Goal: Task Accomplishment & Management: Use online tool/utility

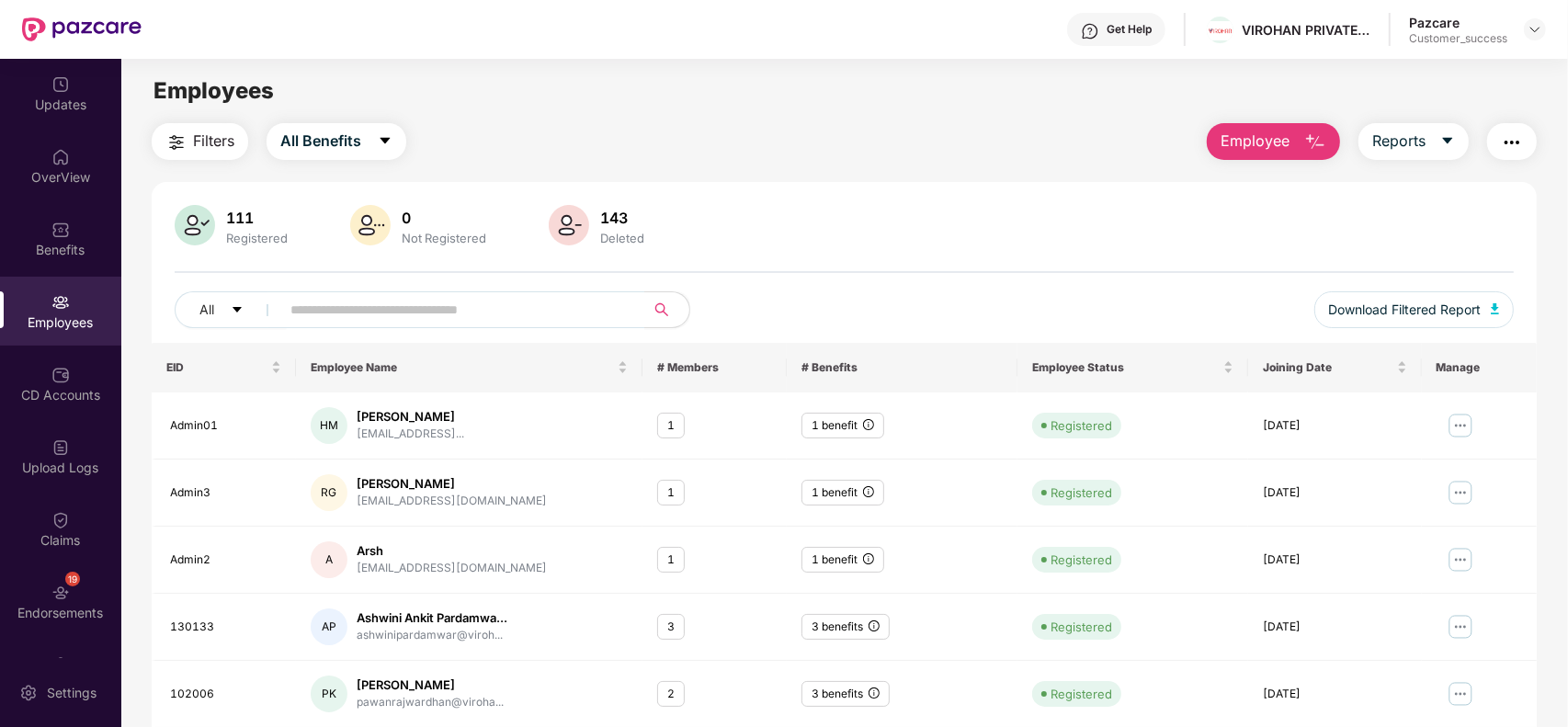
click at [1528, 41] on div "Pazcare Customer_success" at bounding box center [1477, 30] width 137 height 32
click at [1531, 32] on img at bounding box center [1535, 29] width 15 height 15
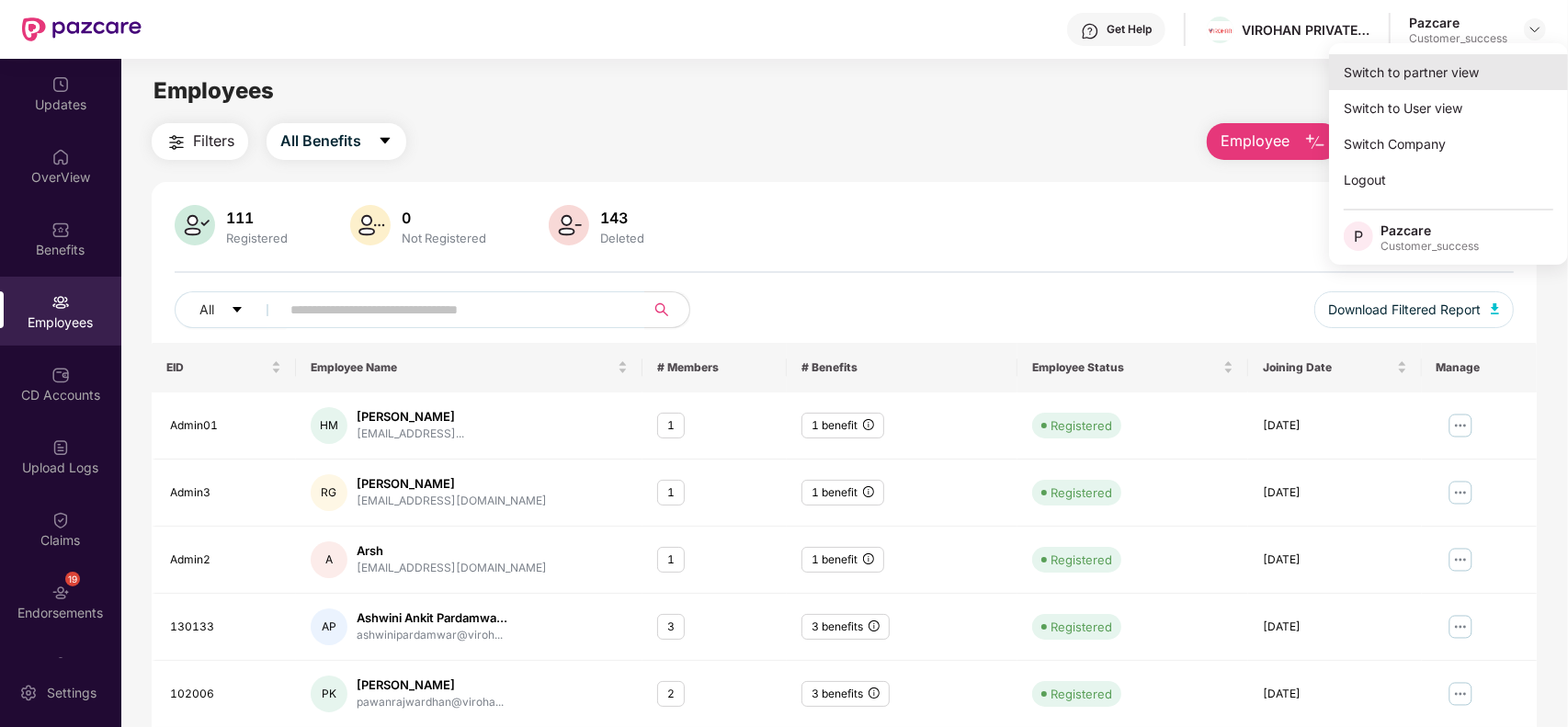
click at [1479, 66] on div "Switch to partner view" at bounding box center [1448, 73] width 239 height 36
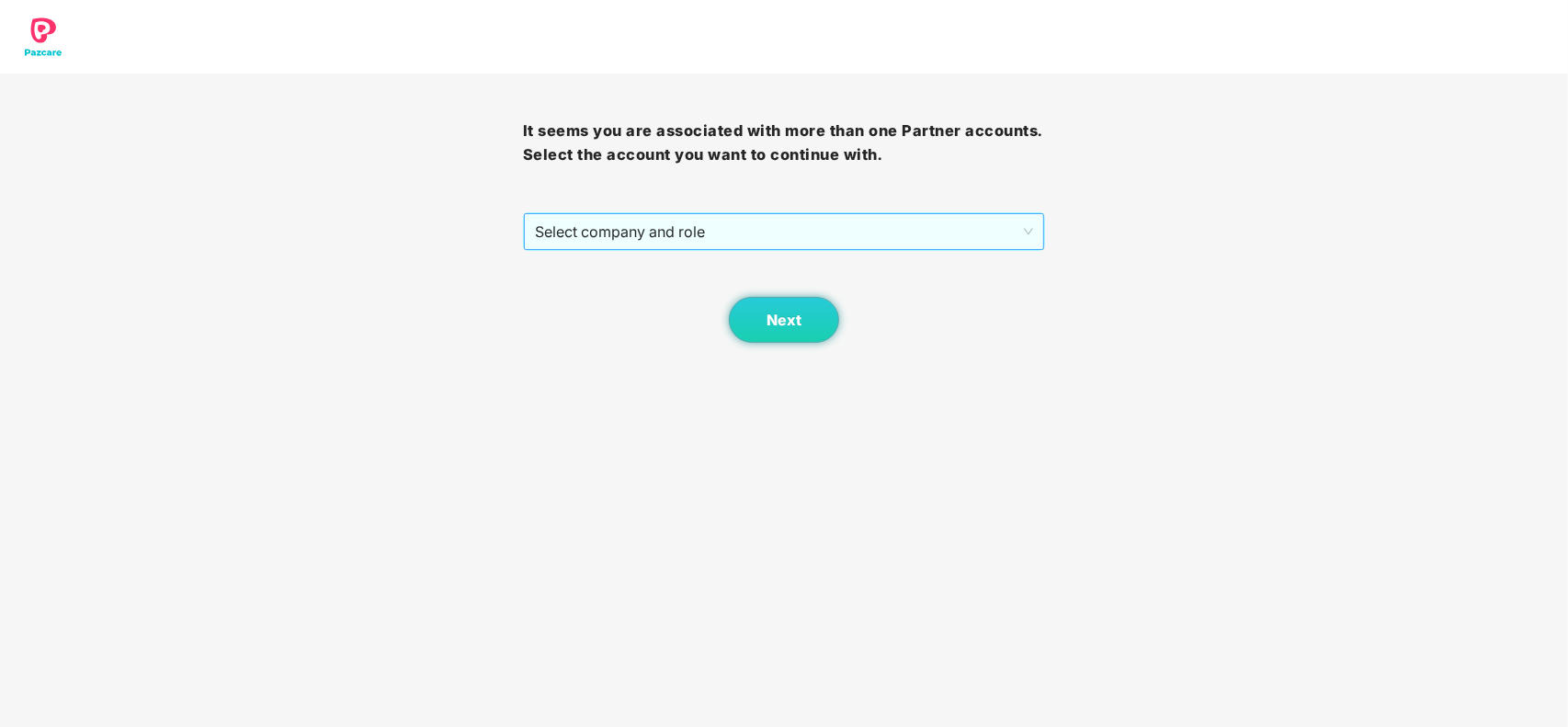
click at [978, 228] on span "Select company and role" at bounding box center [784, 231] width 499 height 35
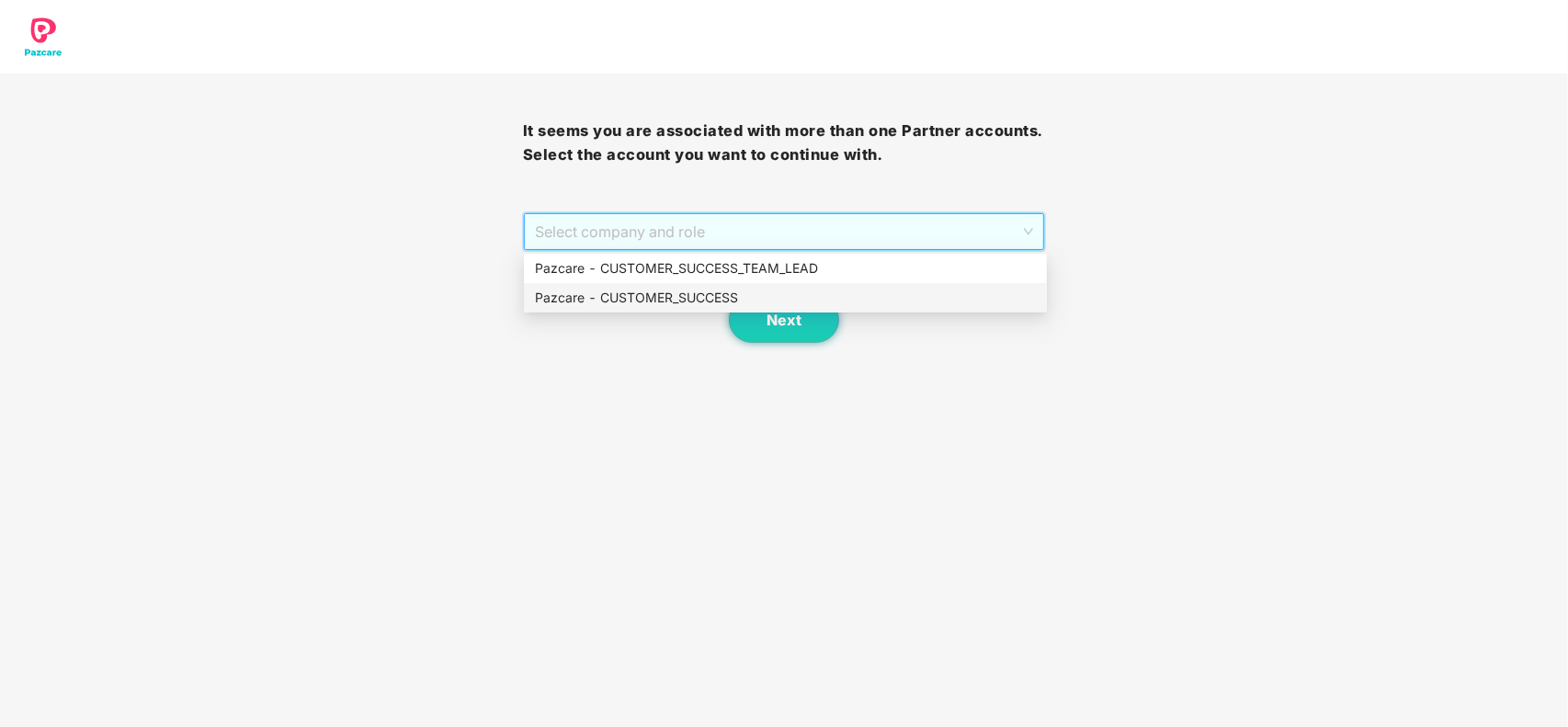
click at [766, 304] on div "Pazcare - CUSTOMER_SUCCESS" at bounding box center [785, 297] width 501 height 20
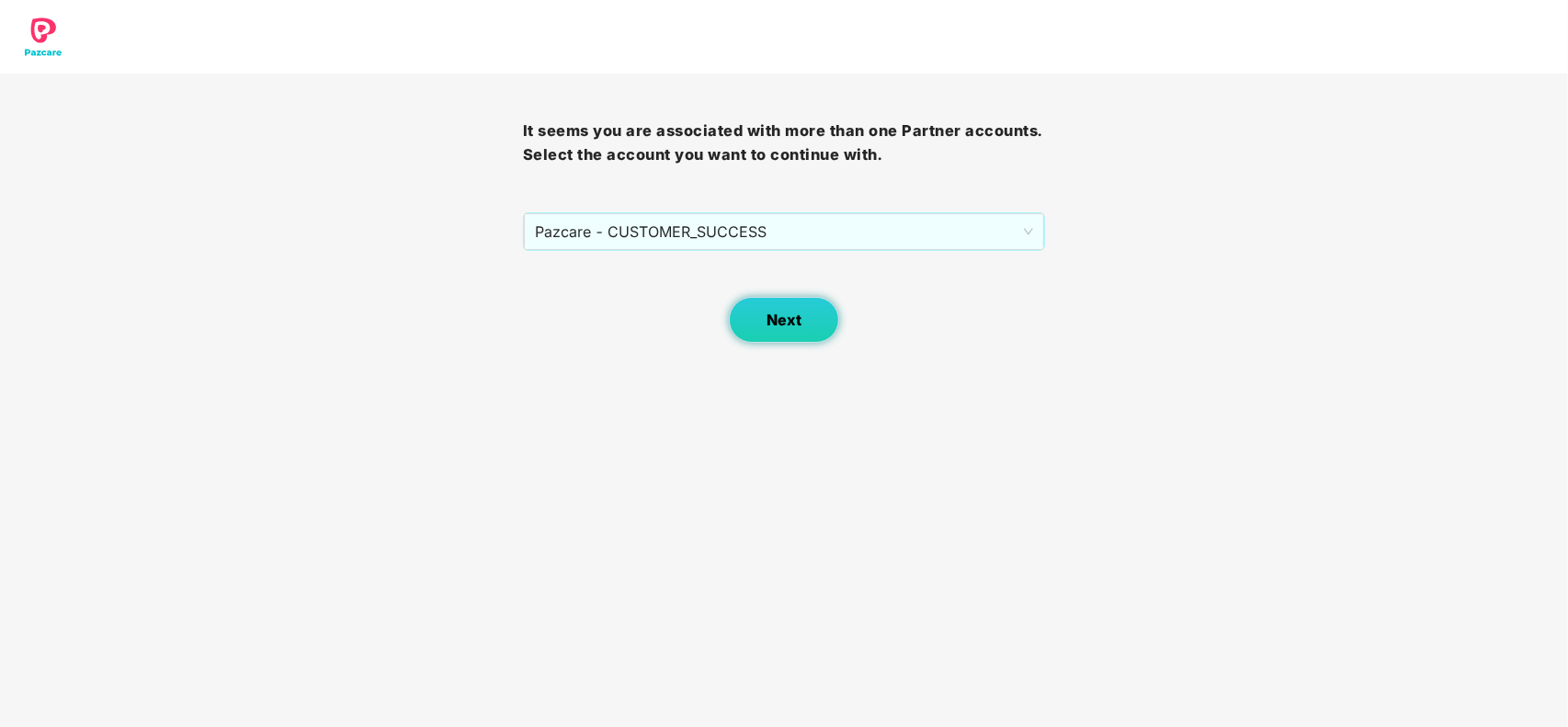
click at [765, 305] on button "Next" at bounding box center [784, 319] width 110 height 46
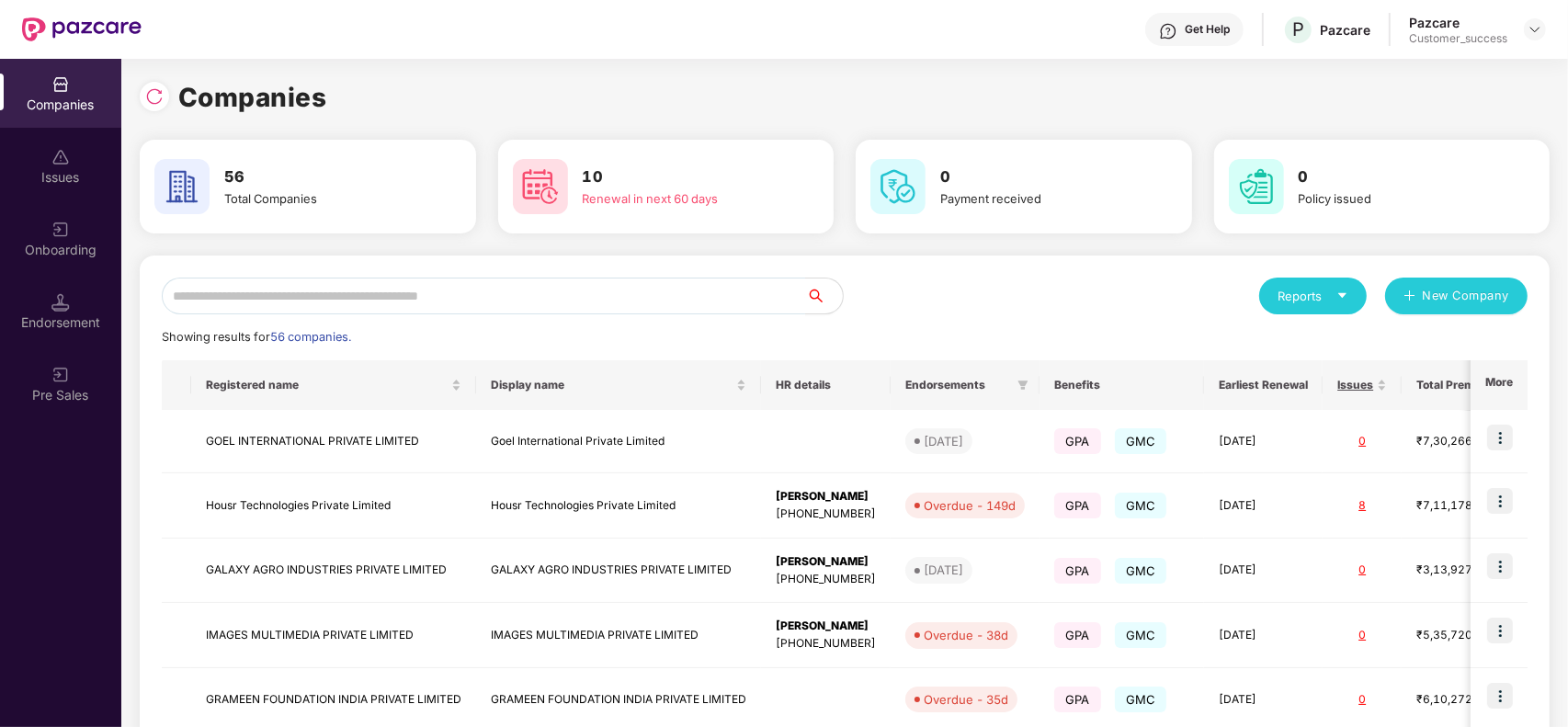
click at [586, 319] on div "Reports New Company Showing results for 56 companies. Registered name Display n…" at bounding box center [845, 701] width 1366 height 846
click at [579, 315] on div "Reports New Company Showing results for 56 companies. Registered name Display n…" at bounding box center [845, 701] width 1366 height 846
click at [561, 304] on input "text" at bounding box center [484, 296] width 644 height 37
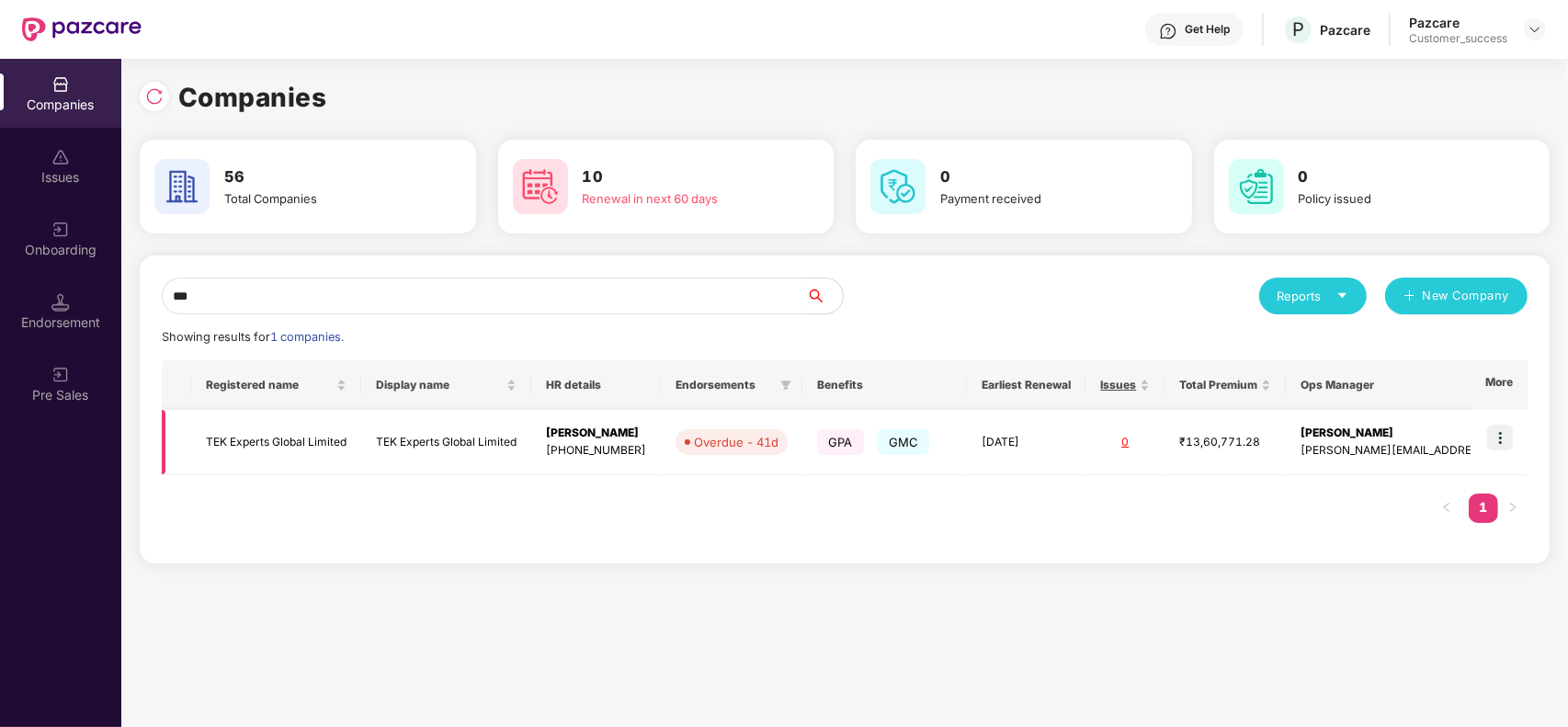
type input "***"
click at [1503, 437] on img at bounding box center [1499, 437] width 25 height 25
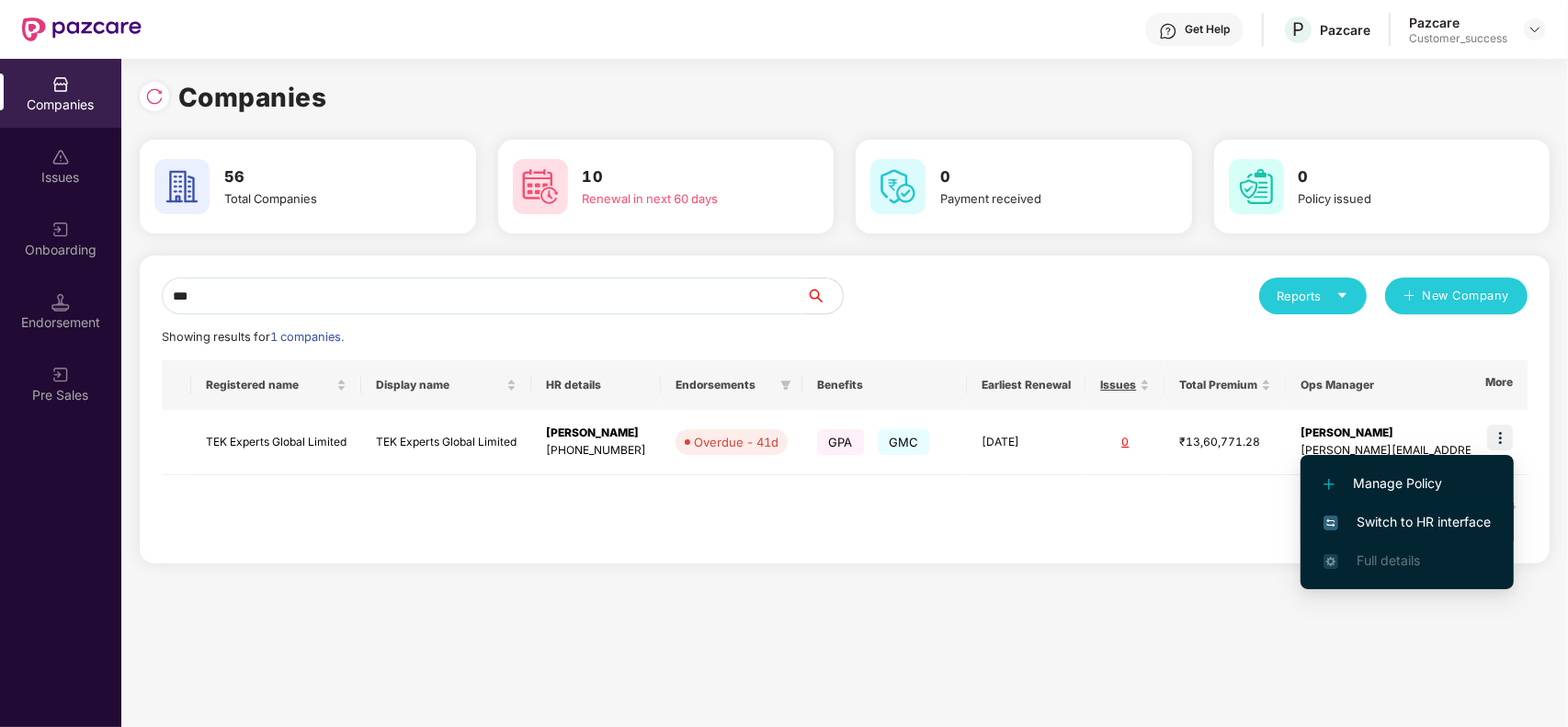
click at [1446, 515] on span "Switch to HR interface" at bounding box center [1407, 522] width 168 height 20
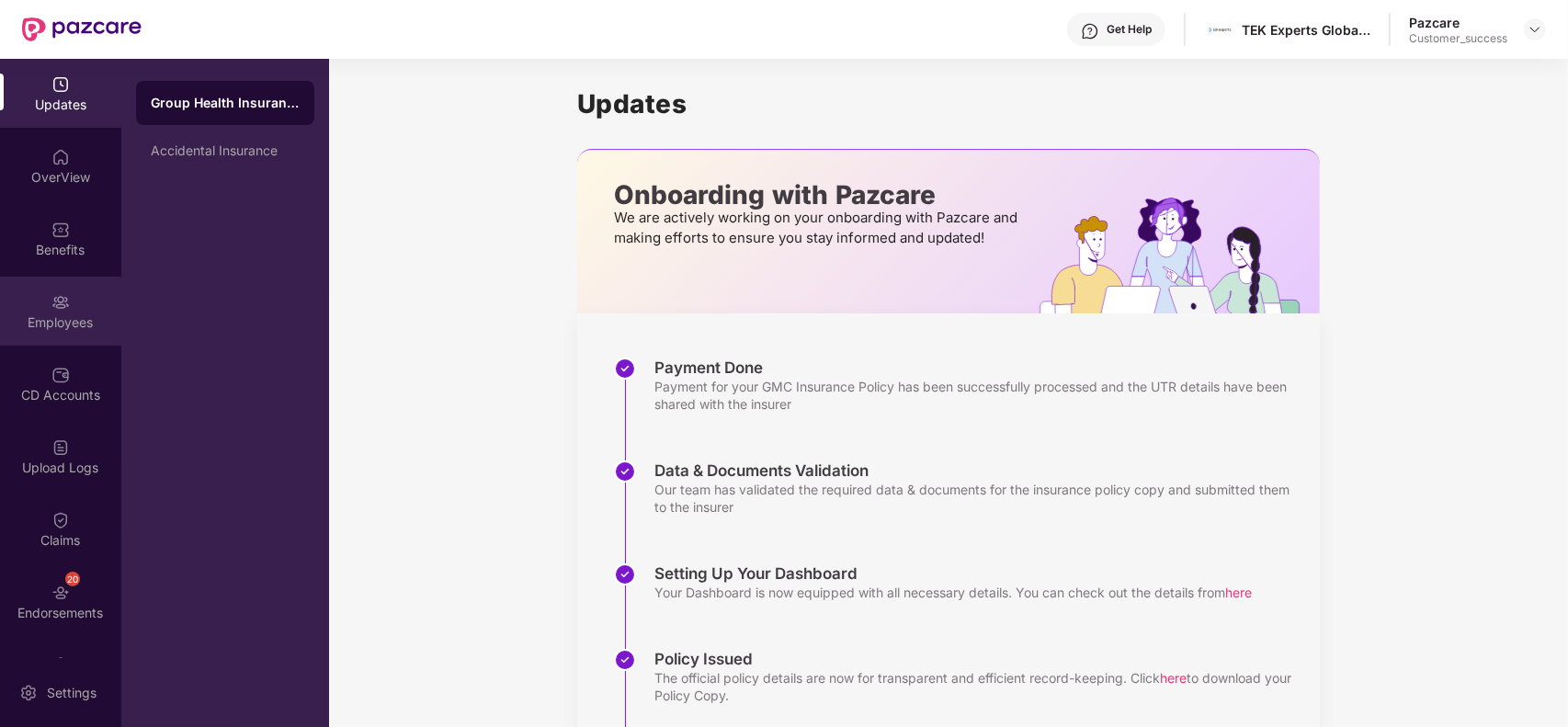
click at [57, 331] on div "Employees" at bounding box center [60, 323] width 121 height 19
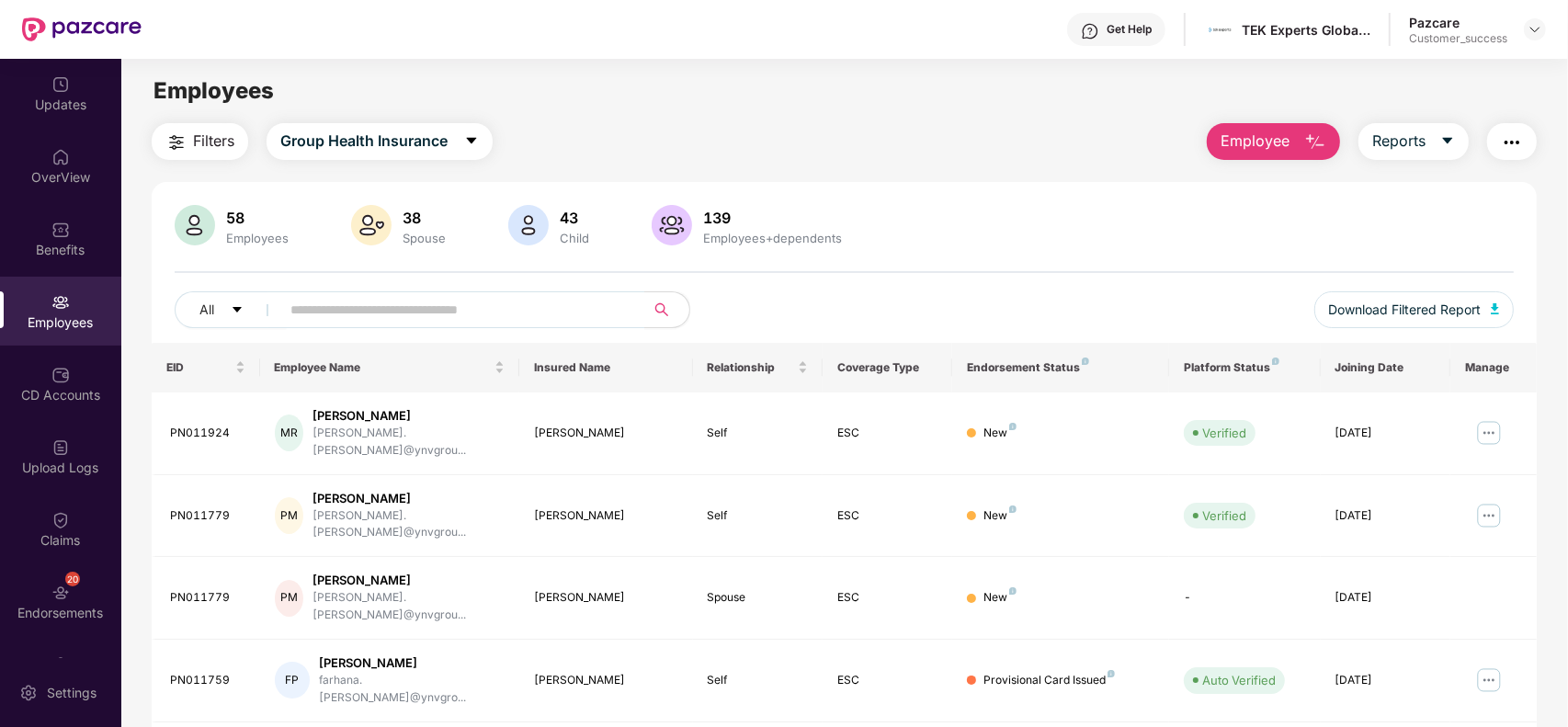
click at [172, 147] on img "button" at bounding box center [176, 142] width 22 height 22
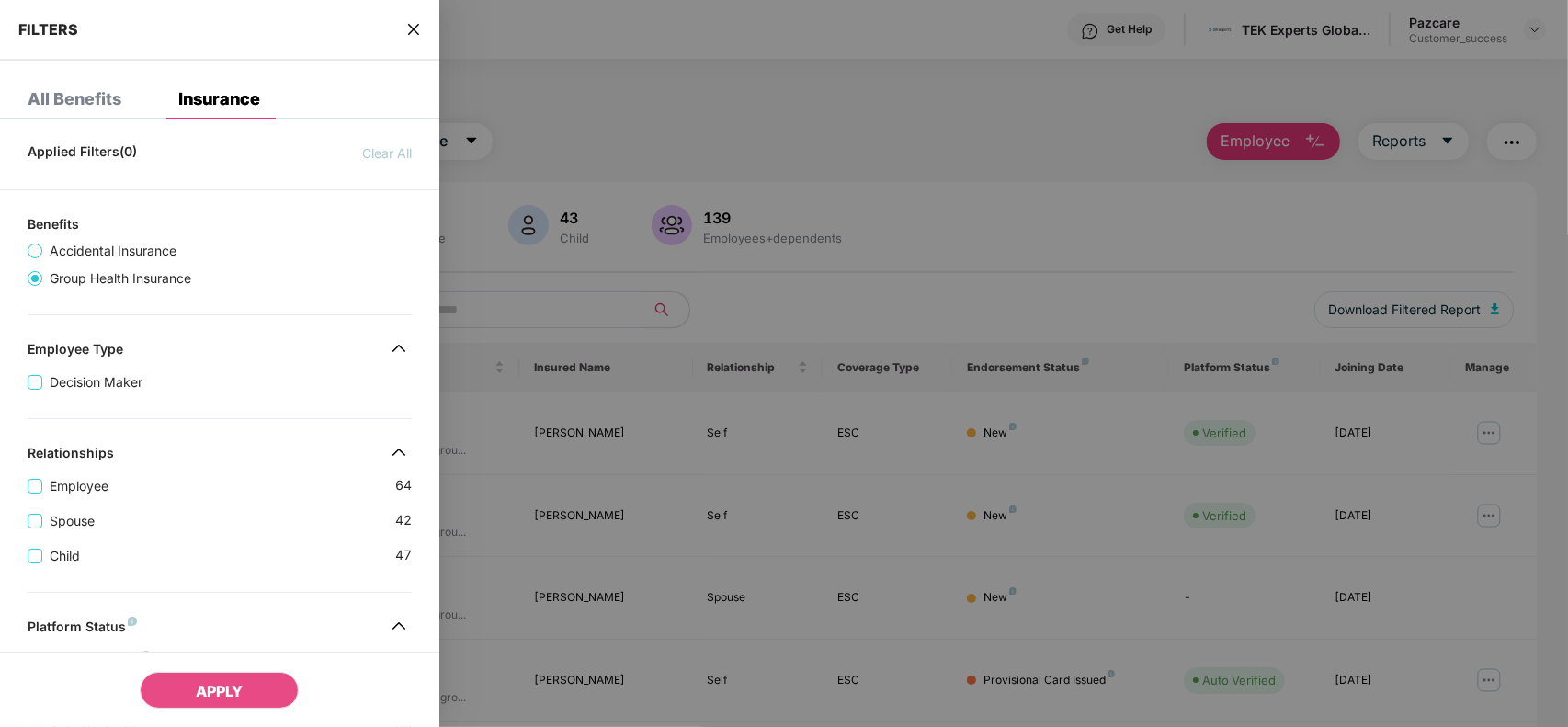
click at [425, 19] on div "FILTERS" at bounding box center [219, 30] width 439 height 60
click at [407, 30] on icon "close" at bounding box center [413, 29] width 15 height 15
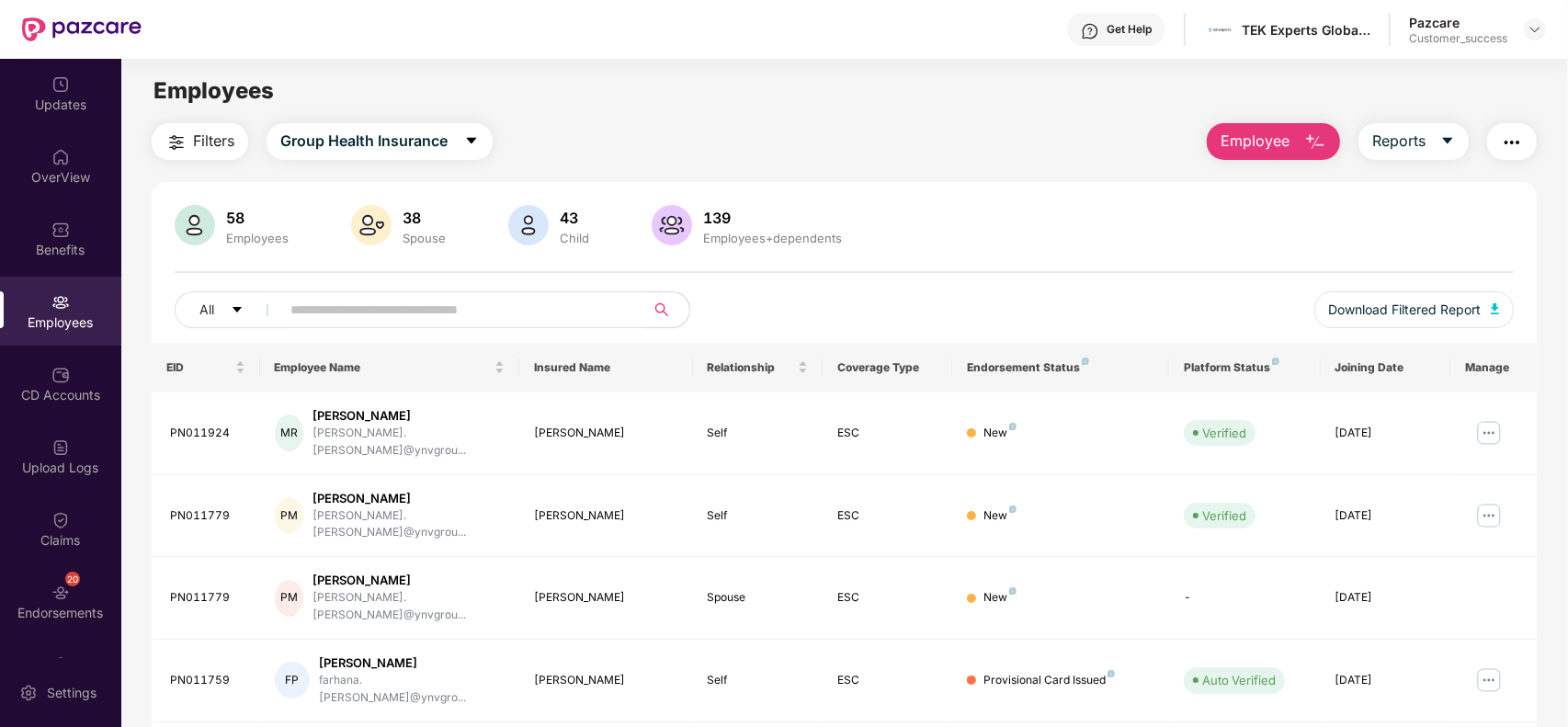
click at [171, 148] on img "button" at bounding box center [176, 142] width 22 height 22
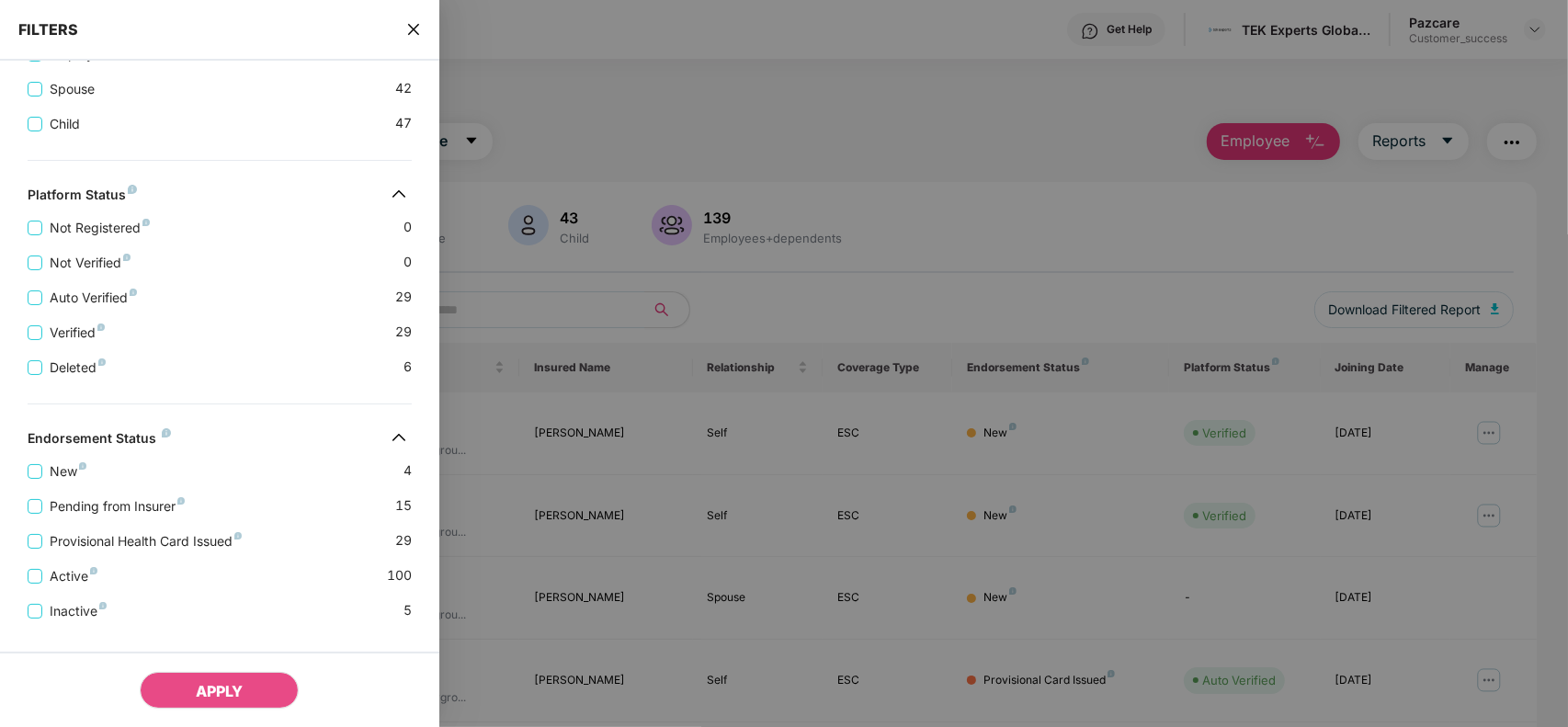
scroll to position [433, 0]
click at [103, 515] on span "Pending from Insurer" at bounding box center [117, 505] width 150 height 20
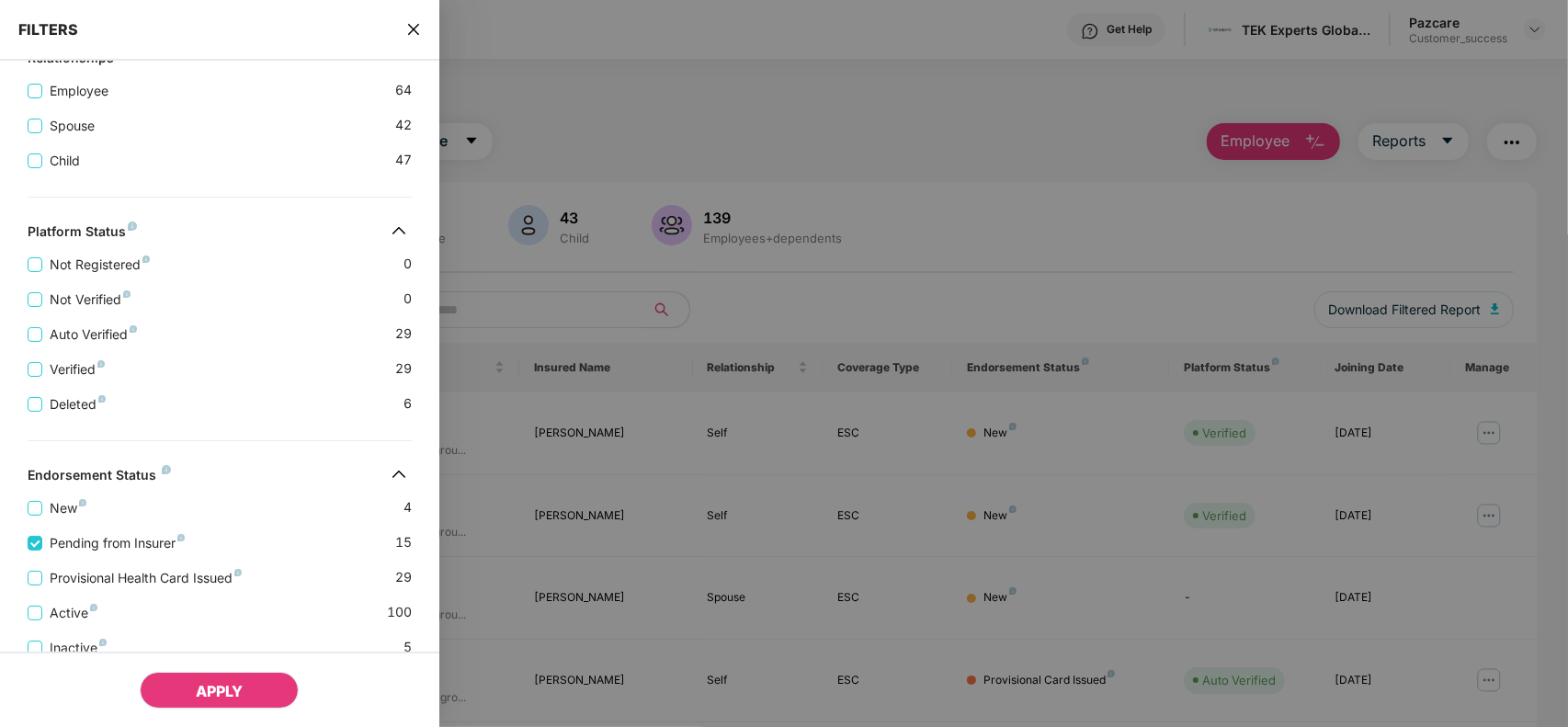
click at [193, 683] on button "APPLY" at bounding box center [218, 689] width 159 height 37
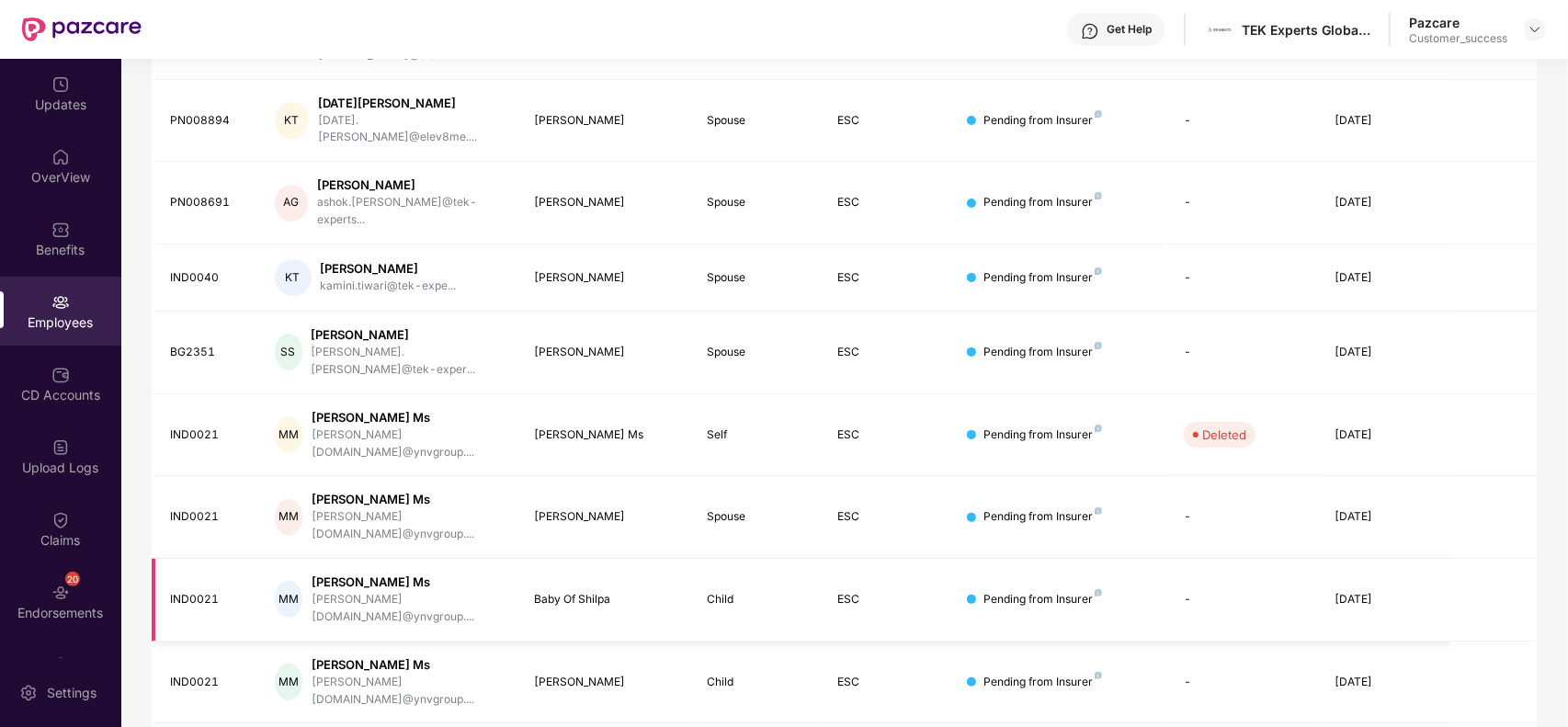
scroll to position [404, 0]
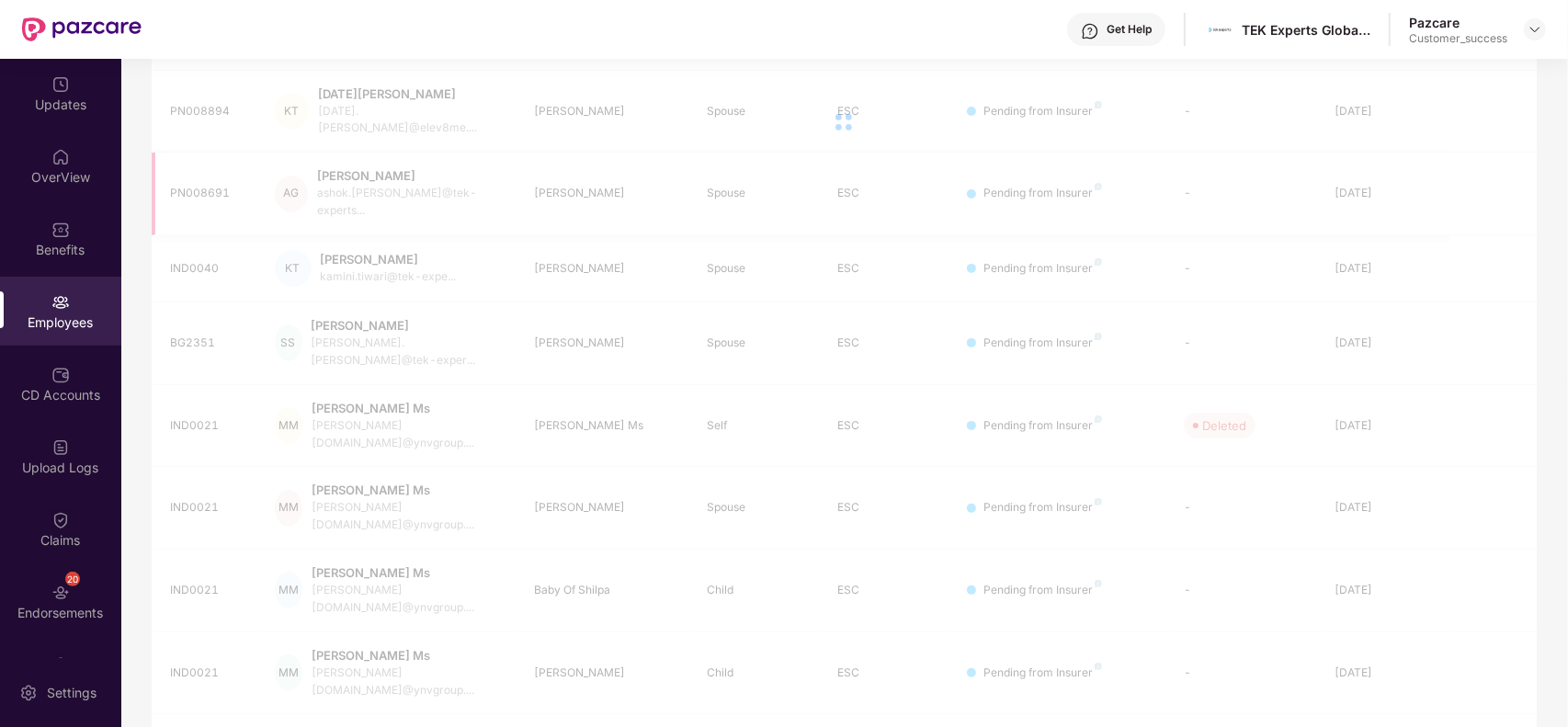
scroll to position [67, 0]
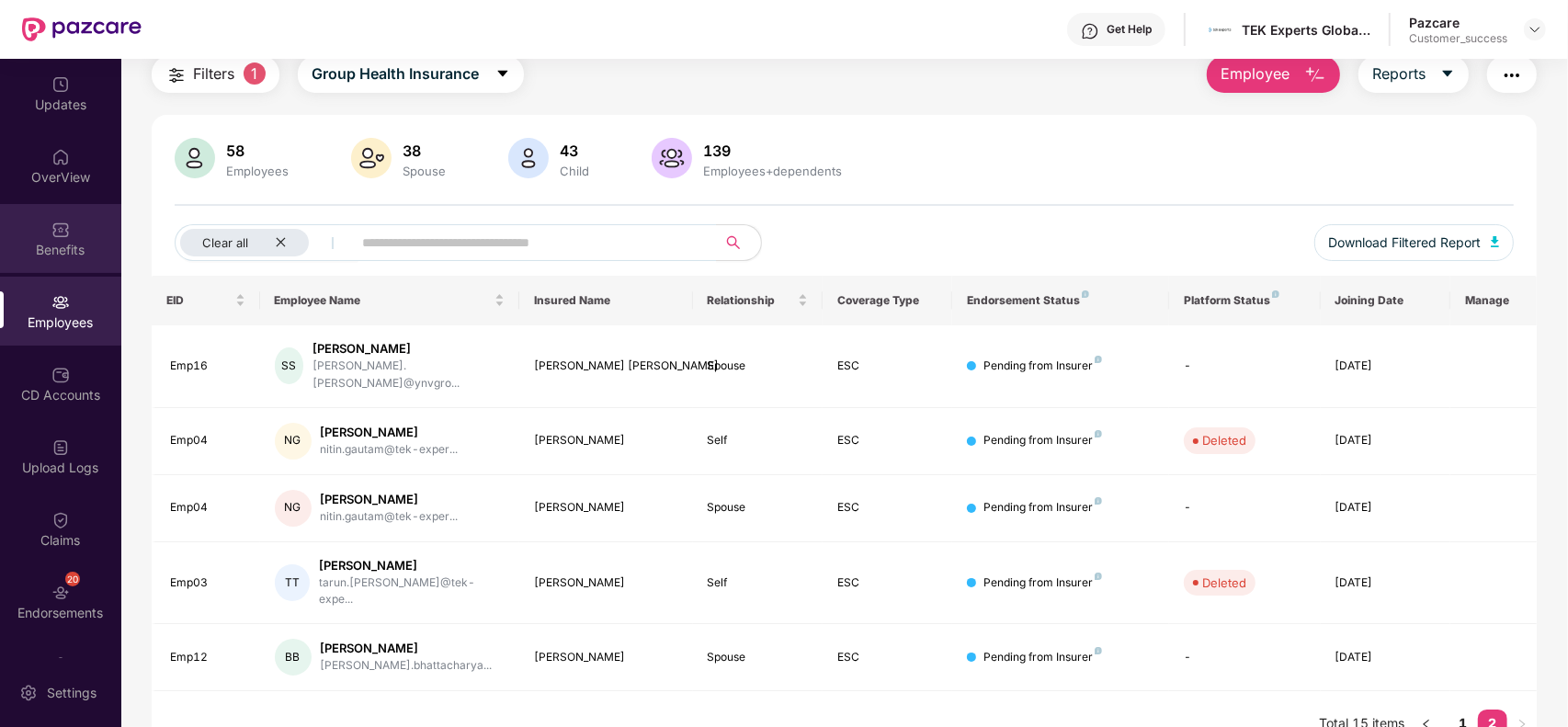
click at [54, 234] on img at bounding box center [61, 230] width 19 height 19
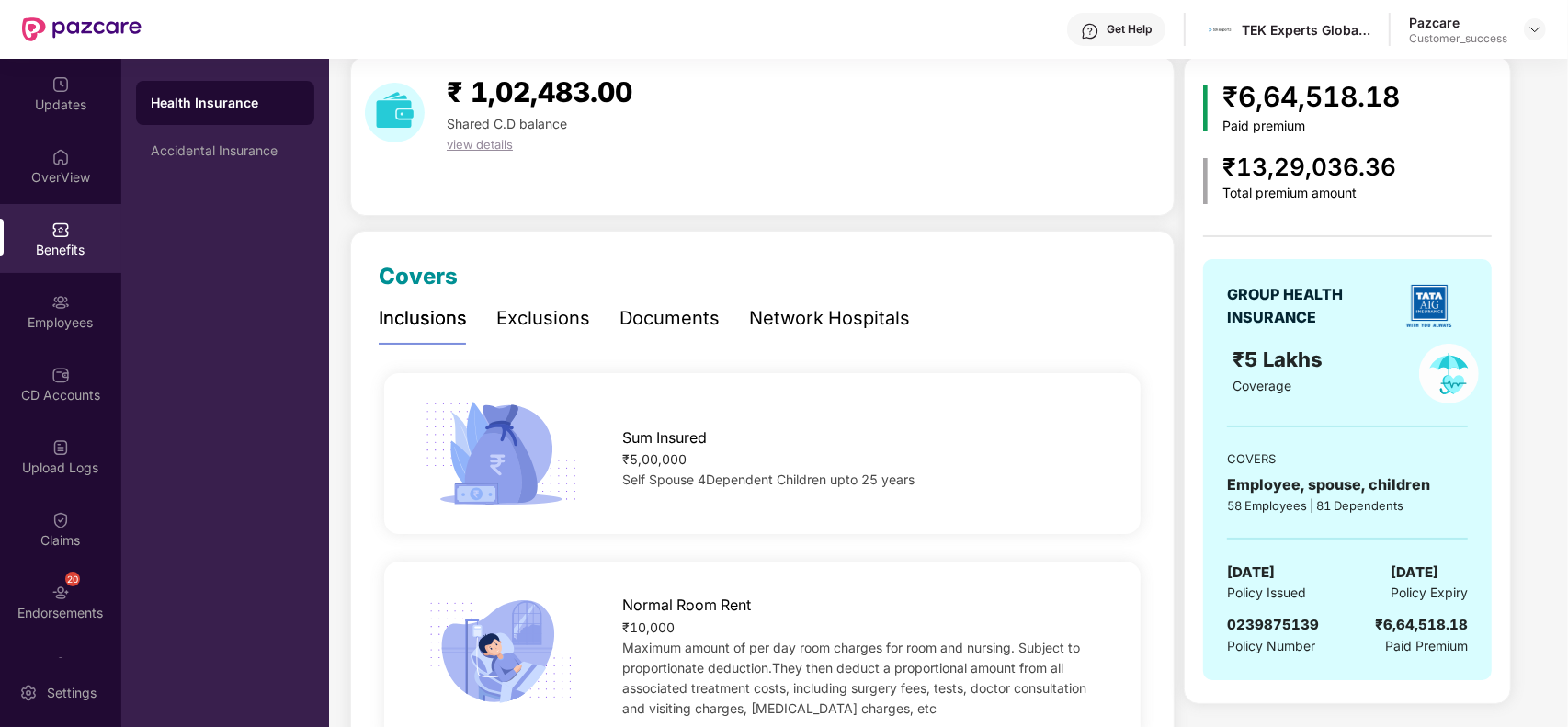
scroll to position [120, 0]
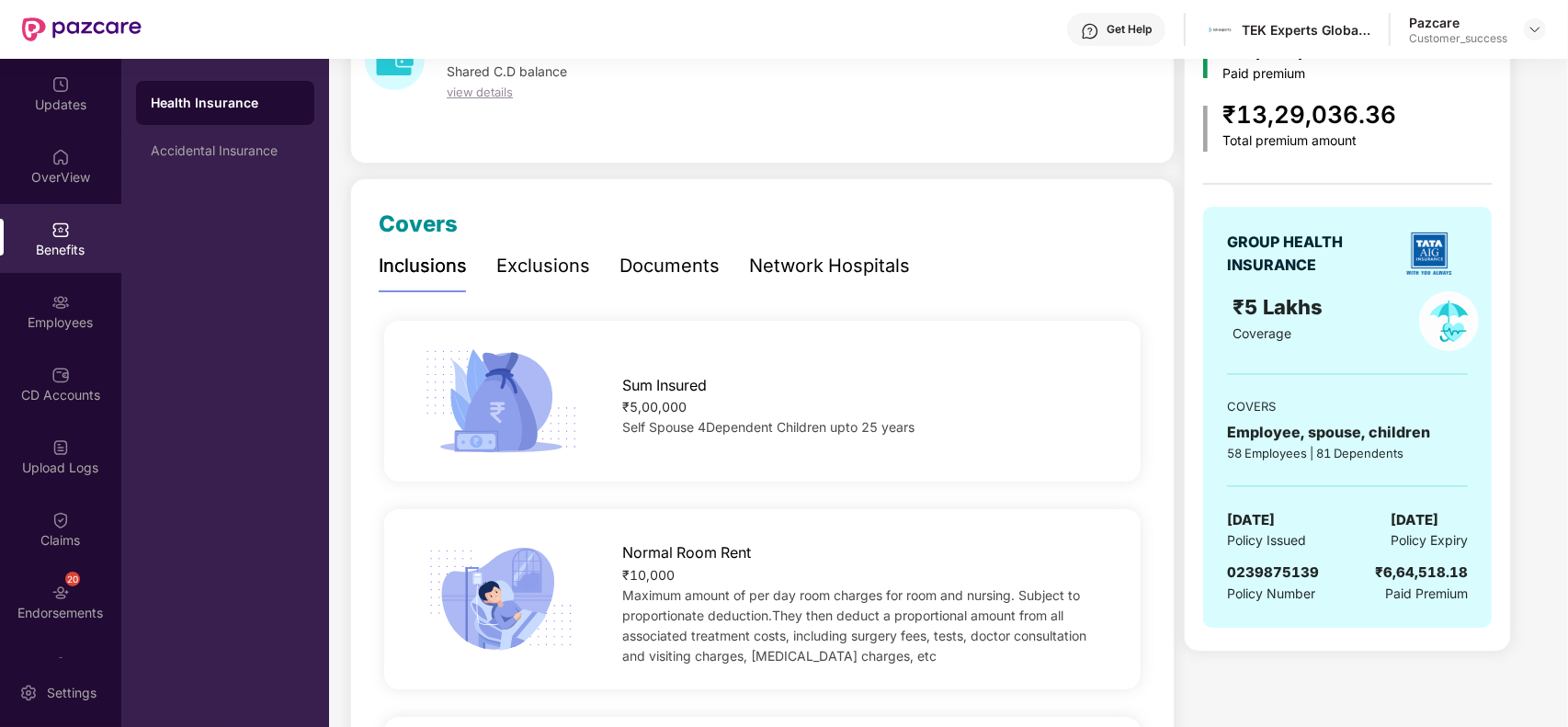
click at [1266, 565] on span "0239875139" at bounding box center [1273, 572] width 92 height 18
copy span "0239875139"
click at [62, 315] on div "Employees" at bounding box center [60, 323] width 121 height 19
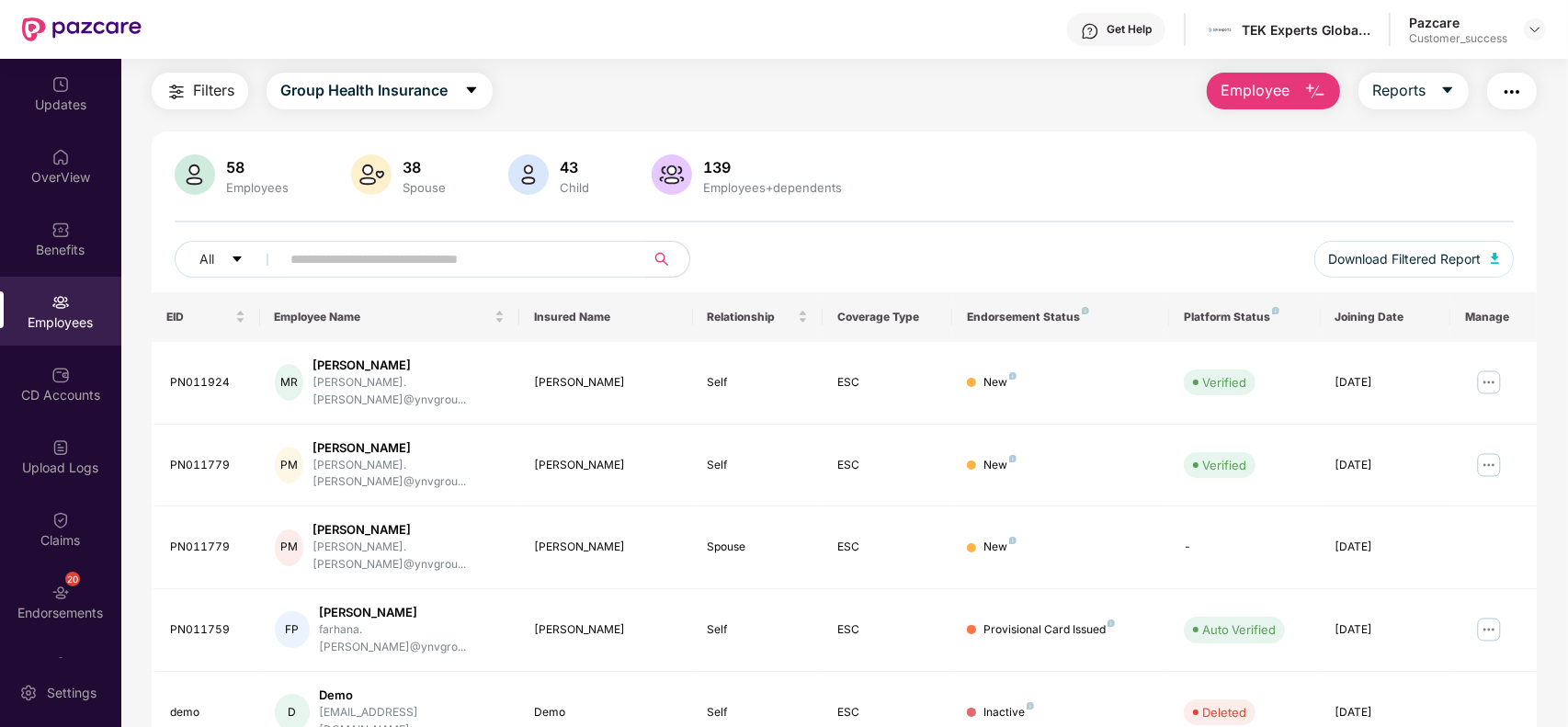
scroll to position [0, 0]
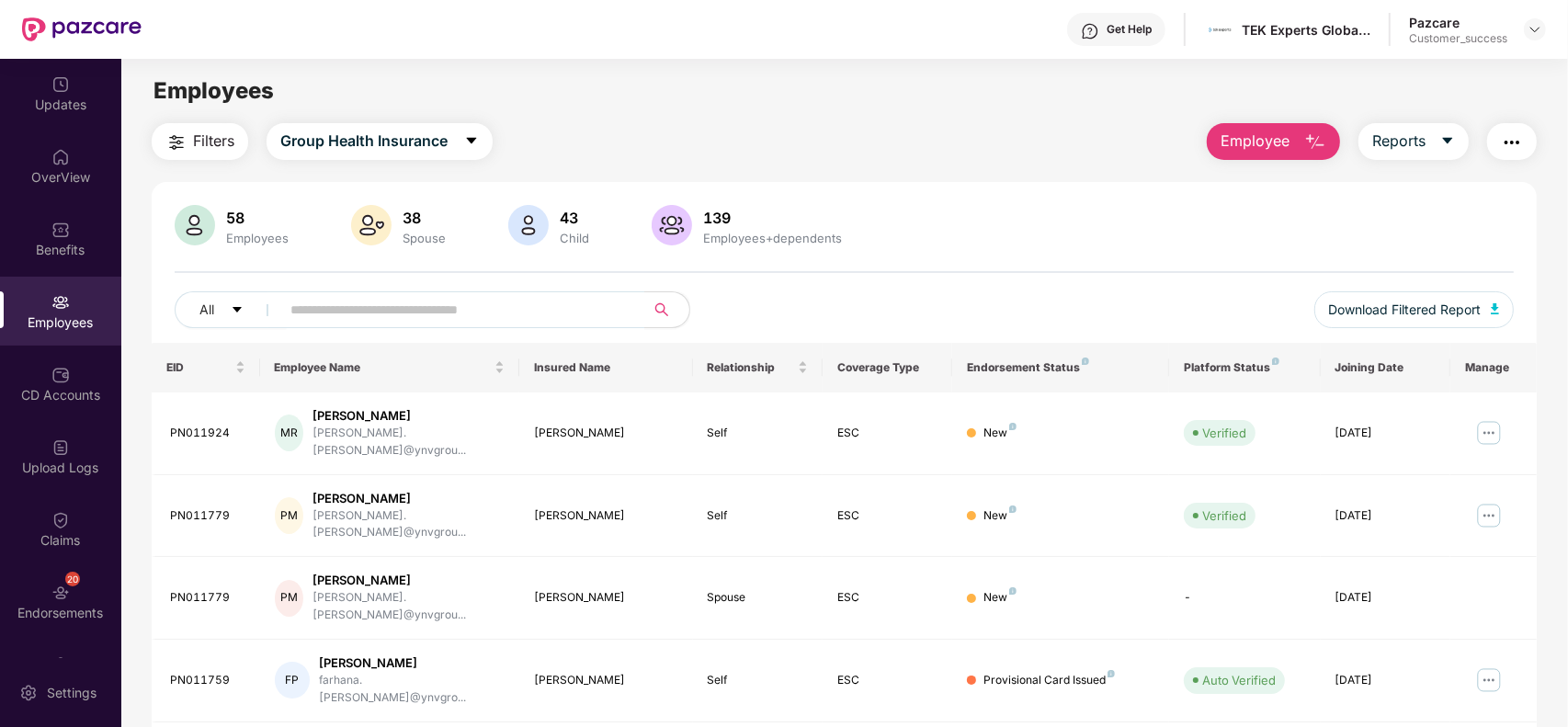
click at [181, 149] on img "button" at bounding box center [176, 142] width 22 height 22
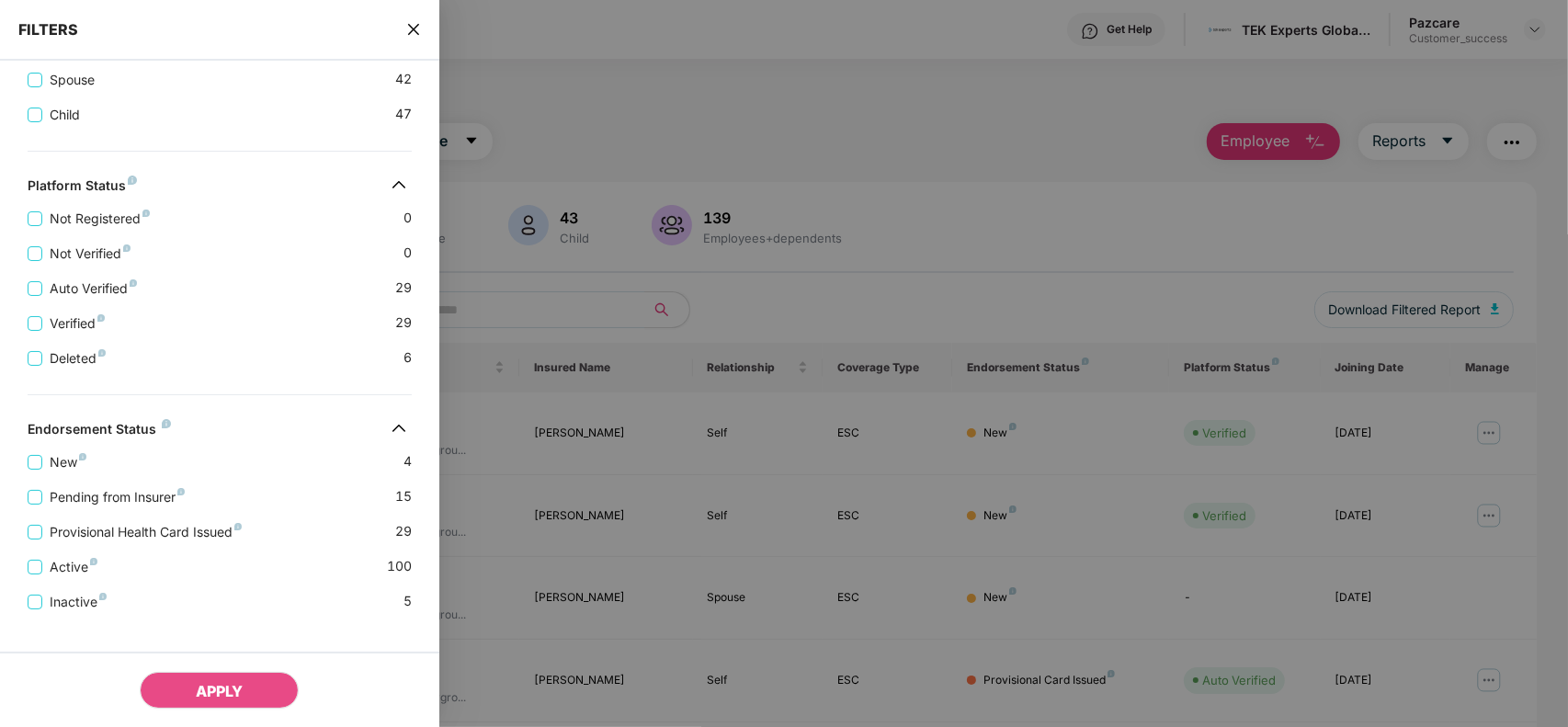
scroll to position [439, 0]
click at [134, 509] on span "Pending from Insurer" at bounding box center [117, 498] width 150 height 20
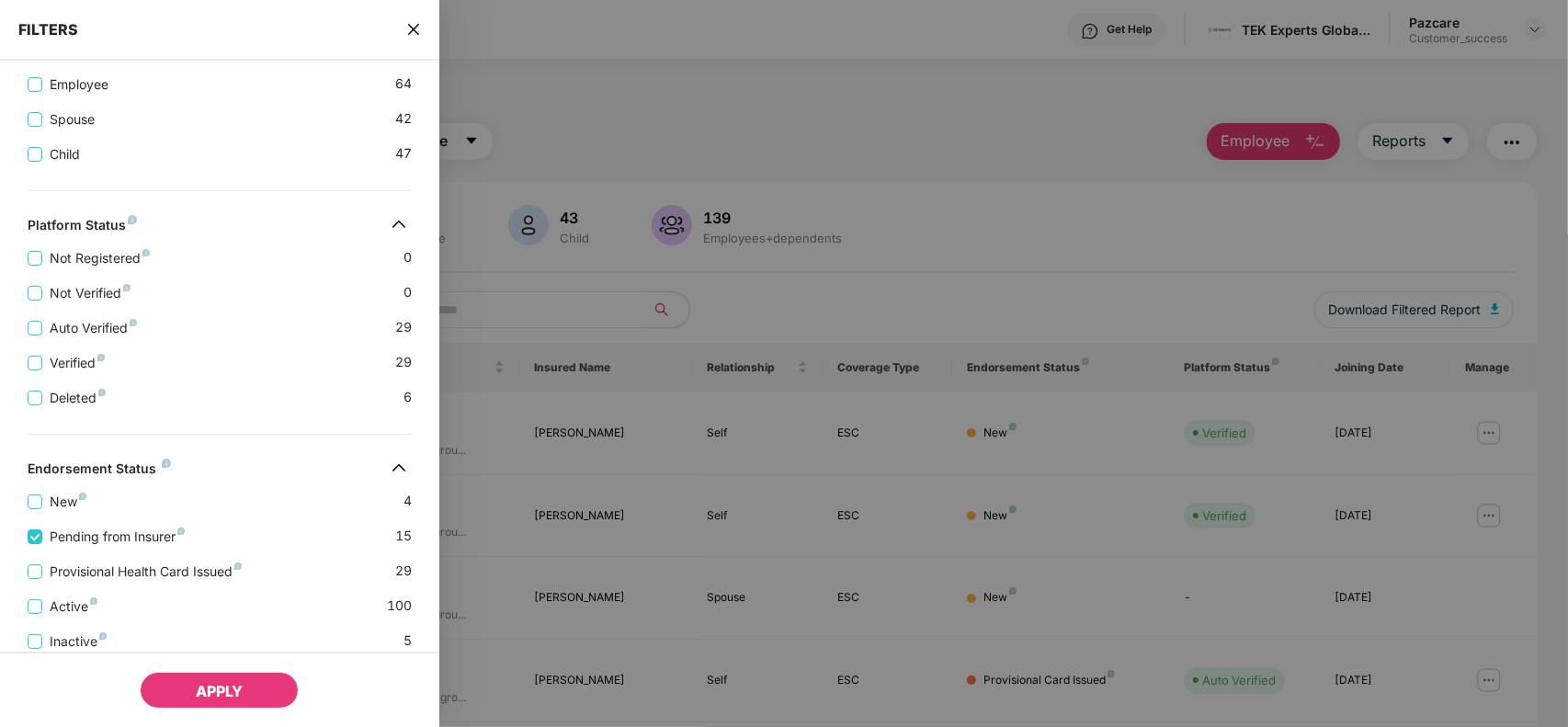
click at [213, 687] on span "APPLY" at bounding box center [219, 691] width 47 height 19
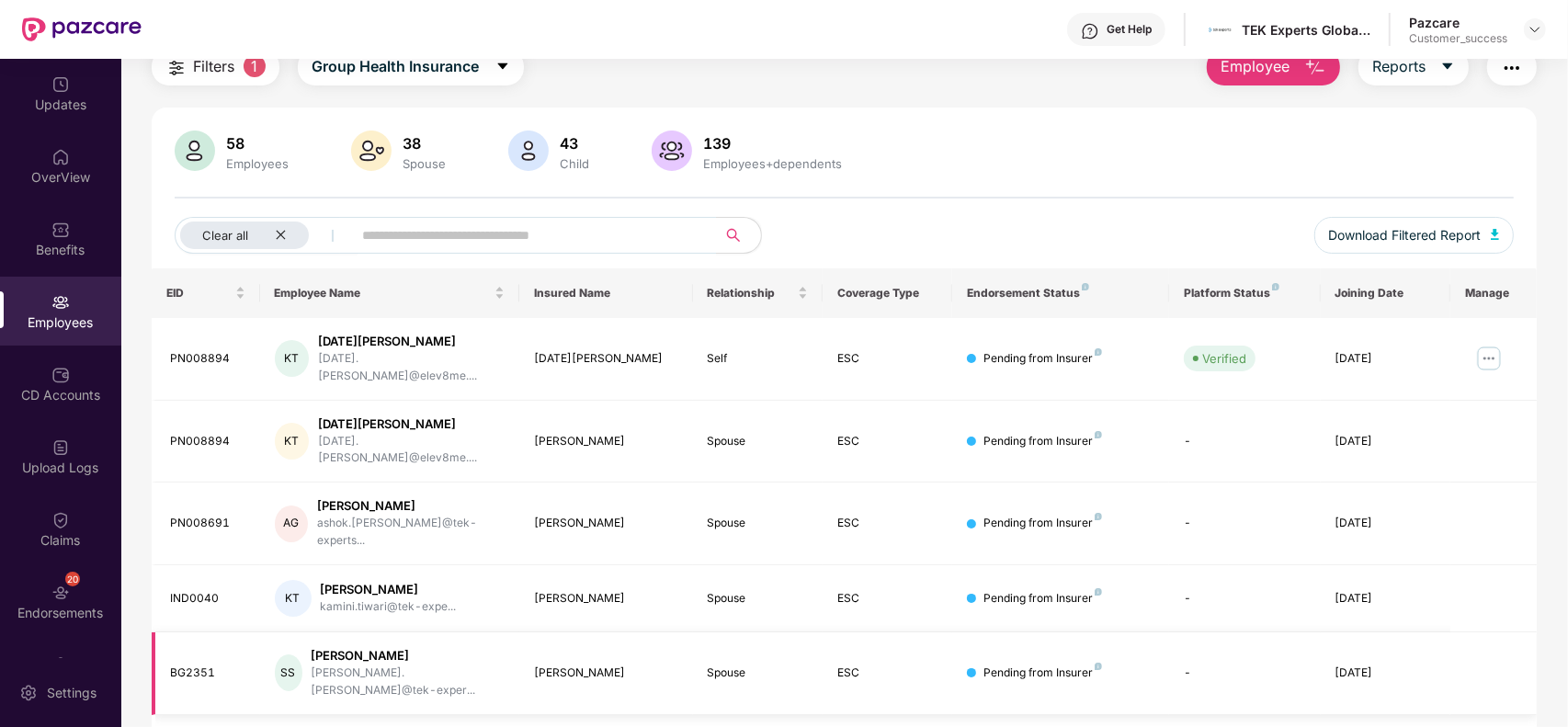
scroll to position [65, 0]
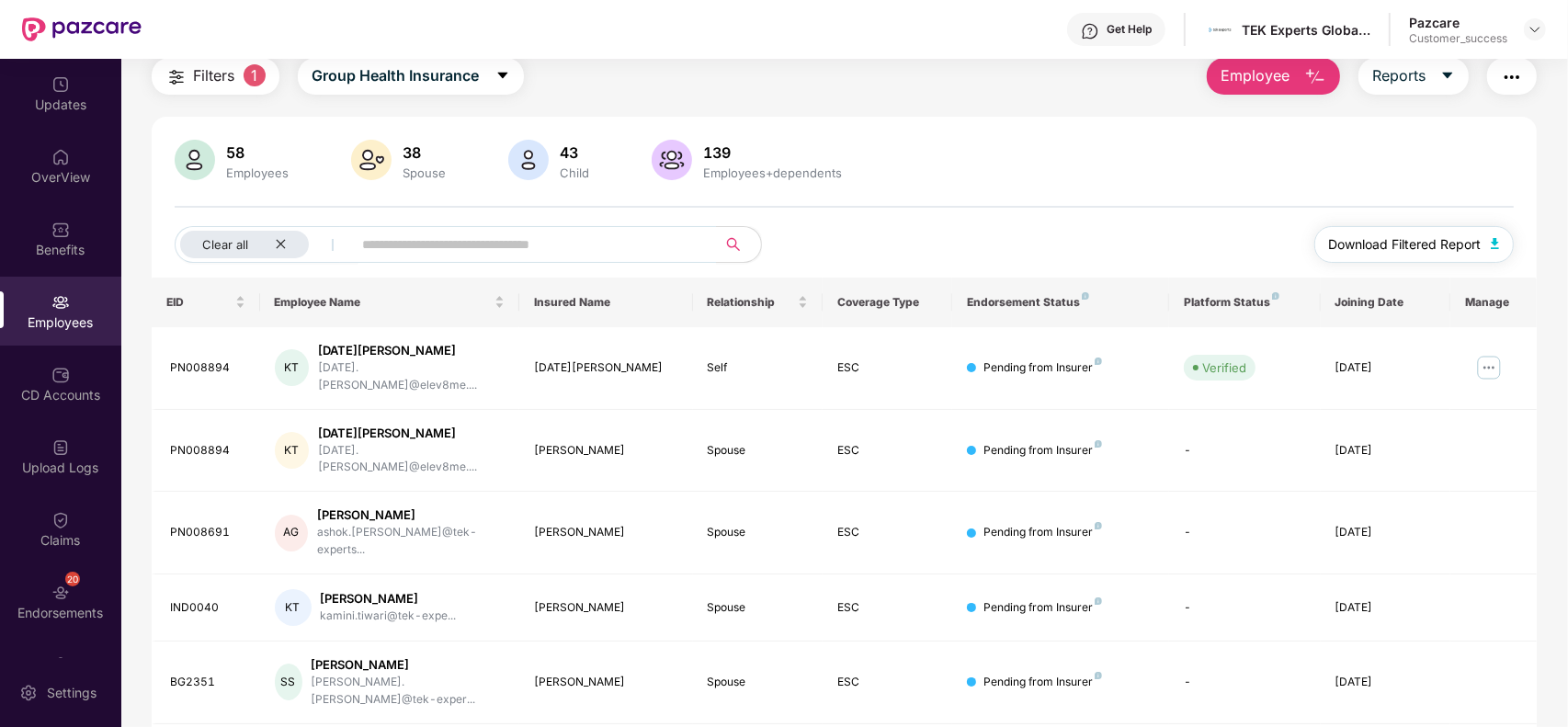
click at [1425, 237] on span "Download Filtered Report" at bounding box center [1405, 244] width 153 height 20
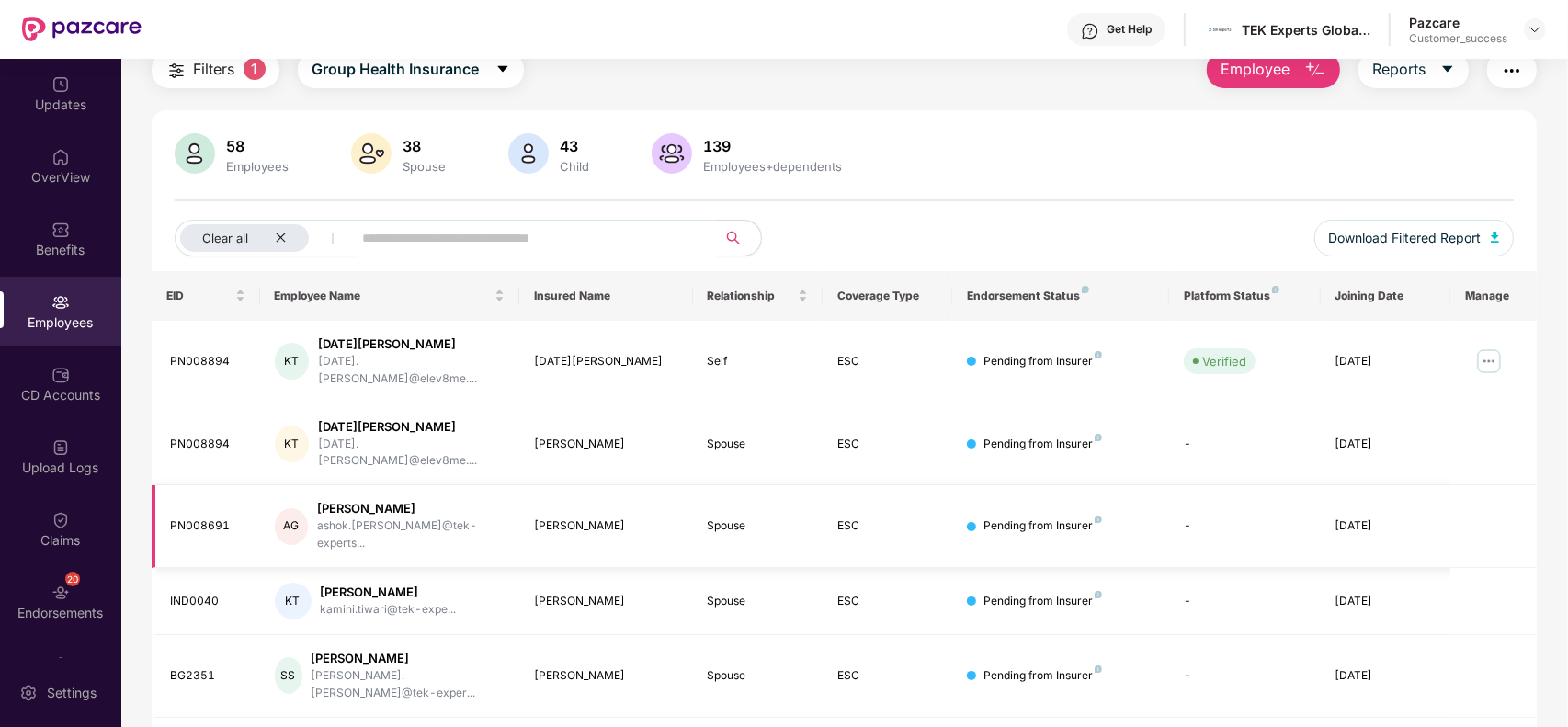
scroll to position [73, 0]
